Goal: Navigation & Orientation: Find specific page/section

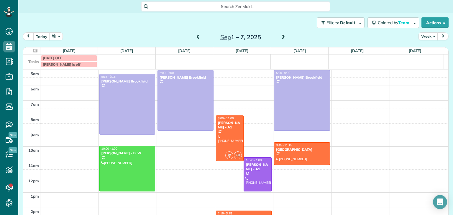
scroll to position [31, 0]
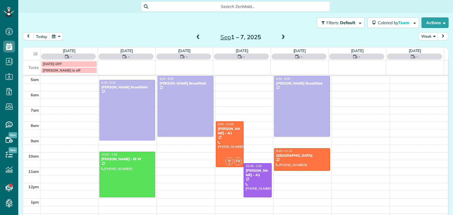
scroll to position [31, 0]
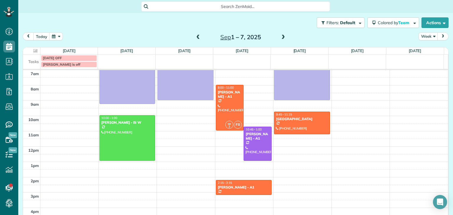
click at [195, 36] on span at bounding box center [198, 37] width 6 height 5
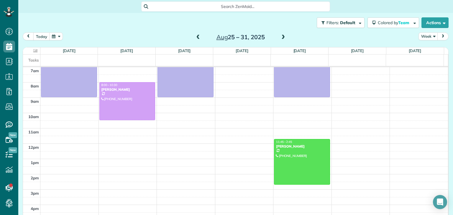
click at [195, 36] on span at bounding box center [198, 37] width 6 height 5
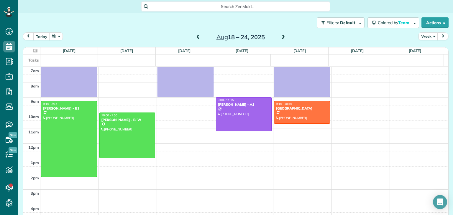
click at [195, 36] on span at bounding box center [198, 37] width 6 height 5
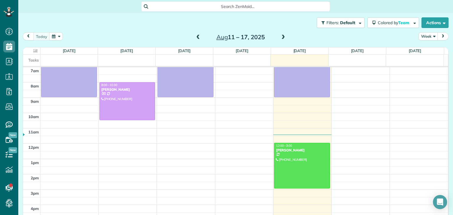
click at [281, 38] on span at bounding box center [283, 37] width 6 height 5
